Goal: Find contact information: Find contact information

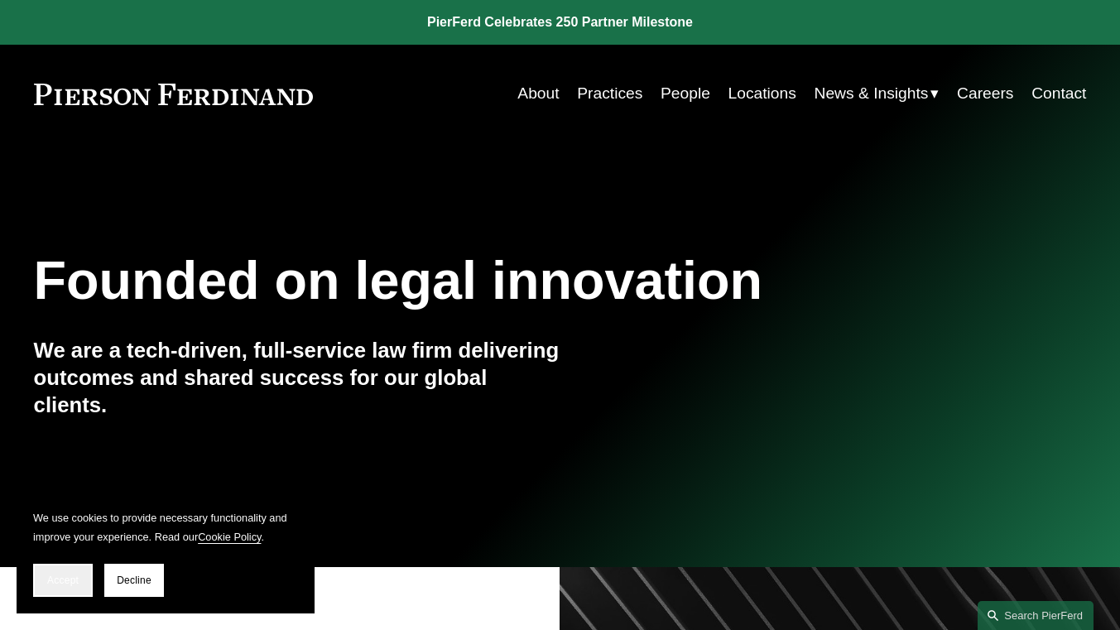
click at [66, 574] on button "Accept" at bounding box center [63, 580] width 60 height 33
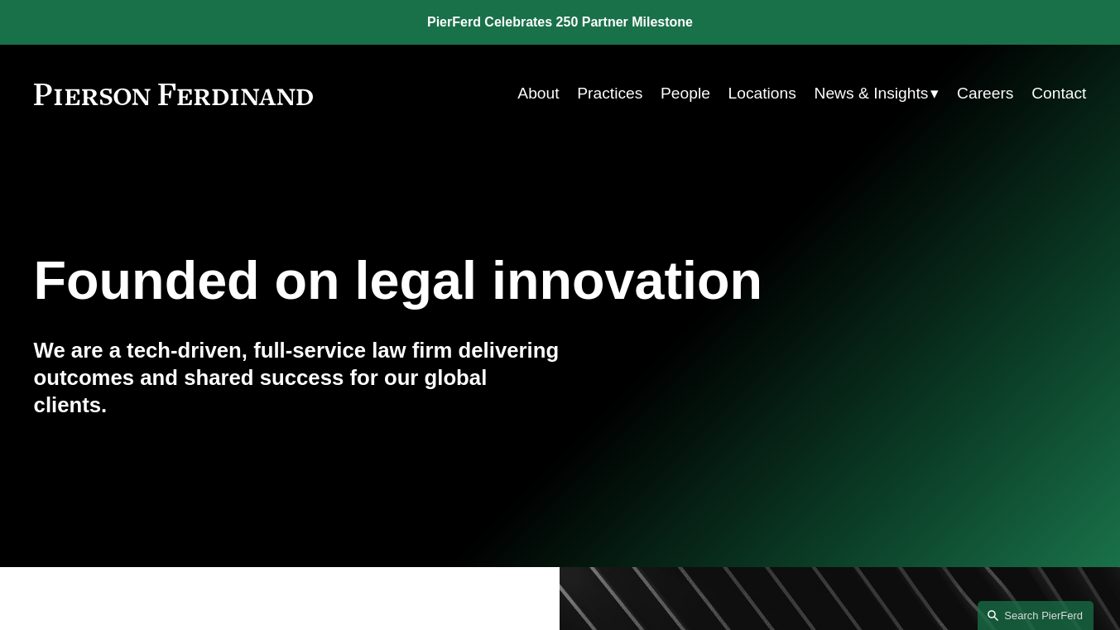
click at [1072, 94] on link "Contact" at bounding box center [1058, 93] width 55 height 31
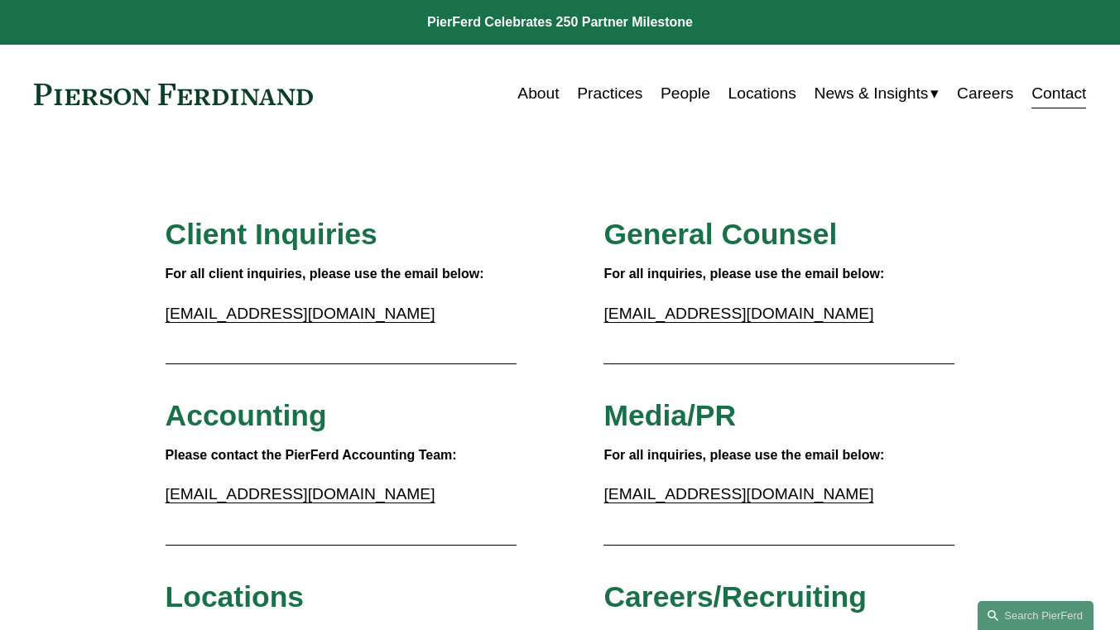
click at [682, 94] on link "People" at bounding box center [686, 93] width 50 height 31
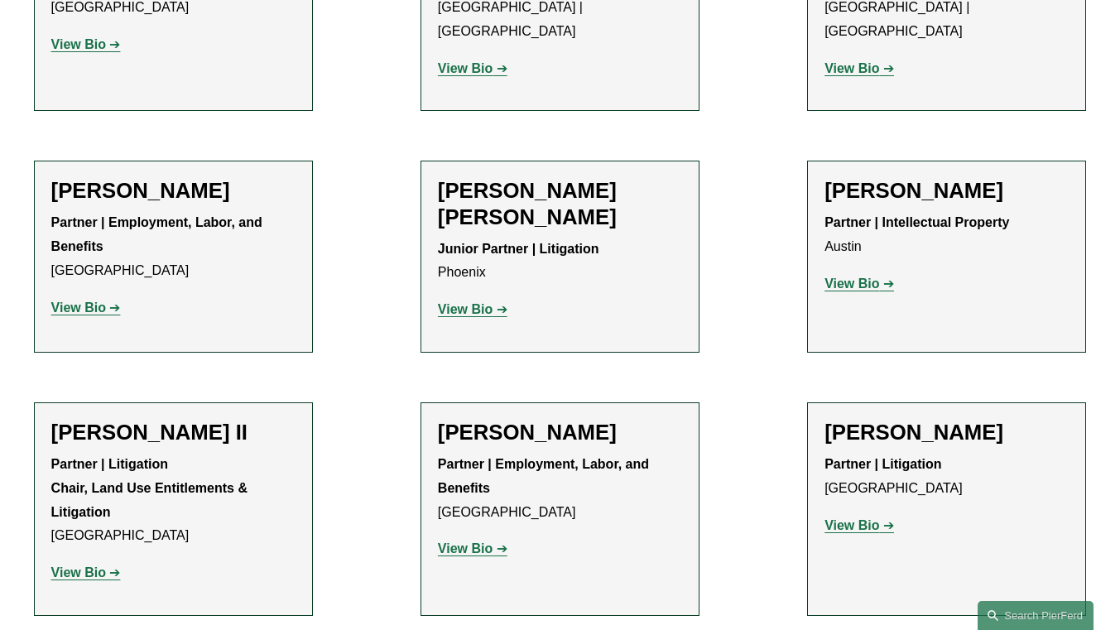
scroll to position [17167, 0]
